Goal: Task Accomplishment & Management: Complete application form

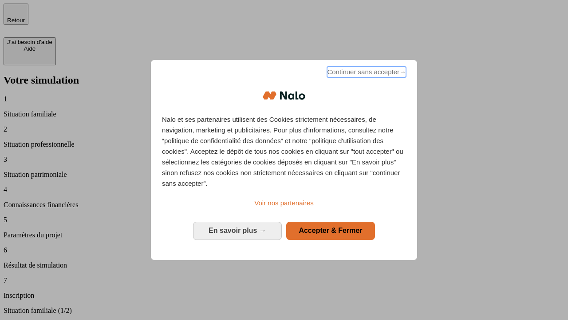
click at [366, 73] on span "Continuer sans accepter →" at bounding box center [366, 72] width 79 height 11
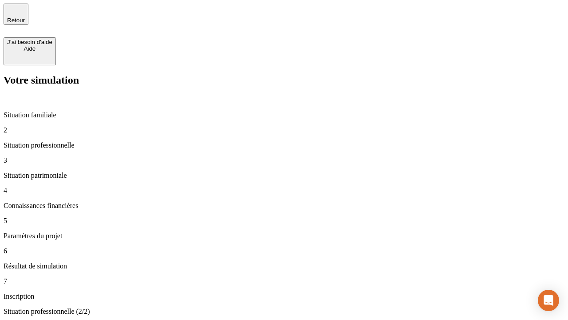
type input "70 000"
type input "1 000"
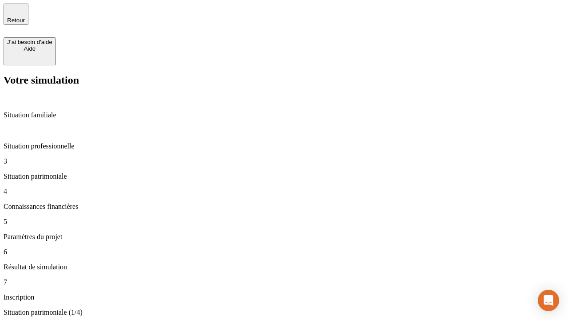
type input "800"
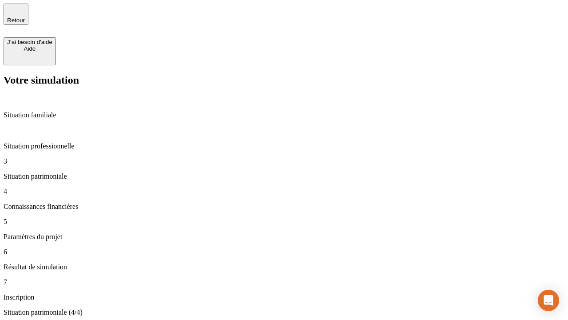
type input "6"
type input "400"
type input "3"
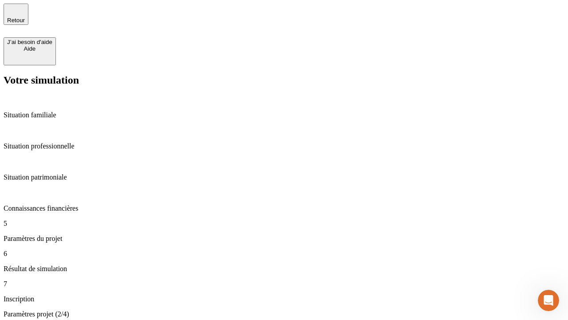
type input "35"
type input "500"
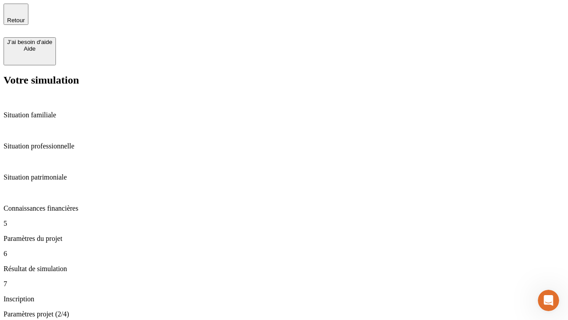
type input "640"
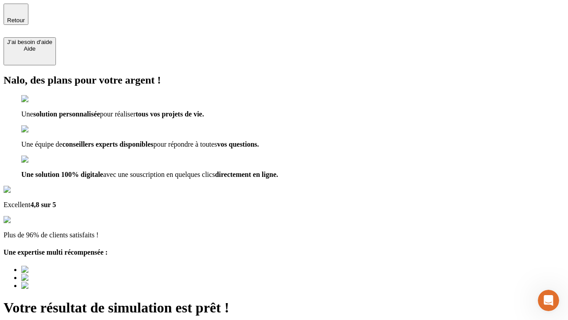
type input "[EMAIL_ADDRESS][DOMAIN_NAME]"
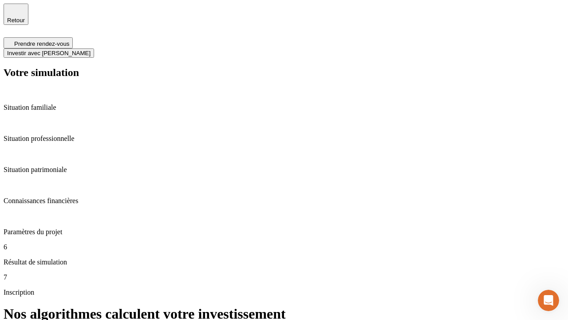
scroll to position [4, 0]
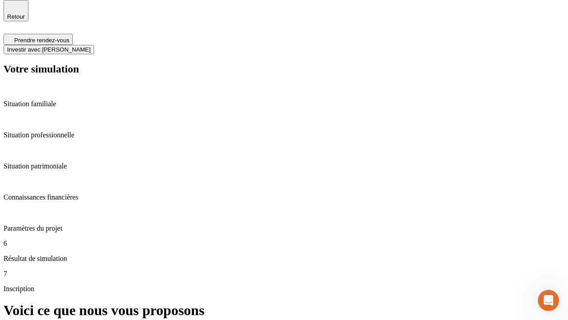
click at [91, 46] on span "Investir avec [PERSON_NAME]" at bounding box center [48, 49] width 83 height 7
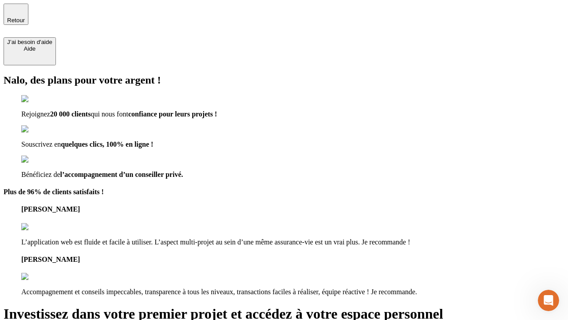
type input "[EMAIL_ADDRESS][DOMAIN_NAME]"
